Goal: Ask a question

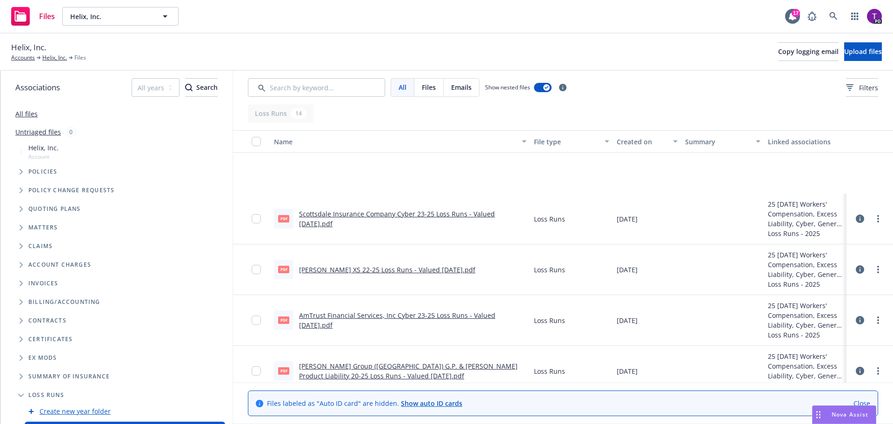
scroll to position [93, 0]
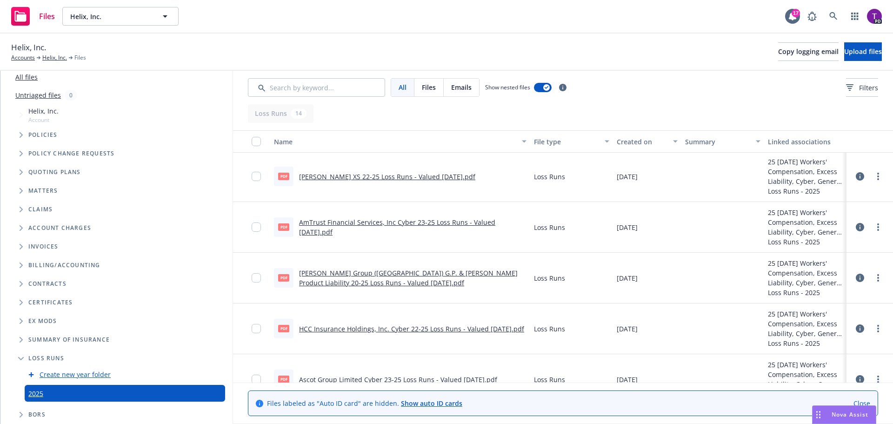
click at [848, 416] on span "Nova Assist" at bounding box center [850, 414] width 37 height 8
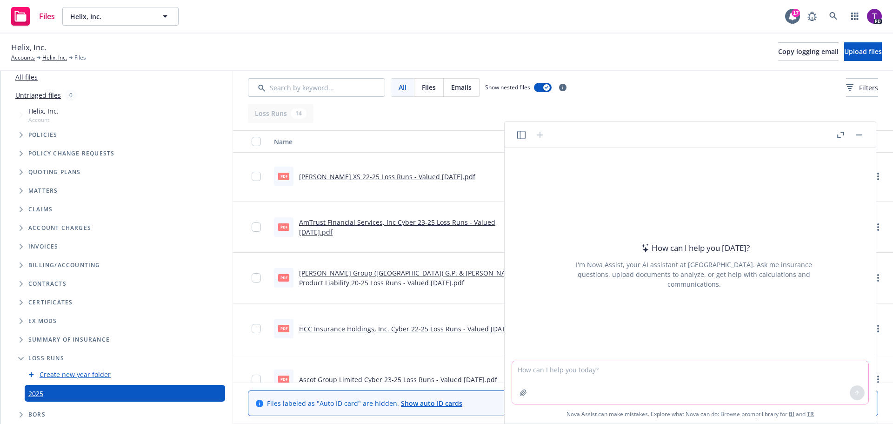
click at [597, 372] on textarea at bounding box center [690, 382] width 356 height 43
click at [596, 375] on textarea at bounding box center [690, 382] width 356 height 43
